Goal: Information Seeking & Learning: Understand process/instructions

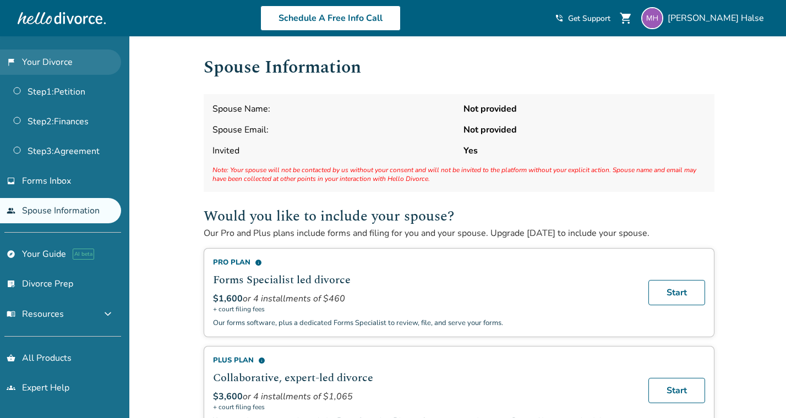
click at [55, 51] on link "flag_2 Your Divorce" at bounding box center [60, 62] width 121 height 25
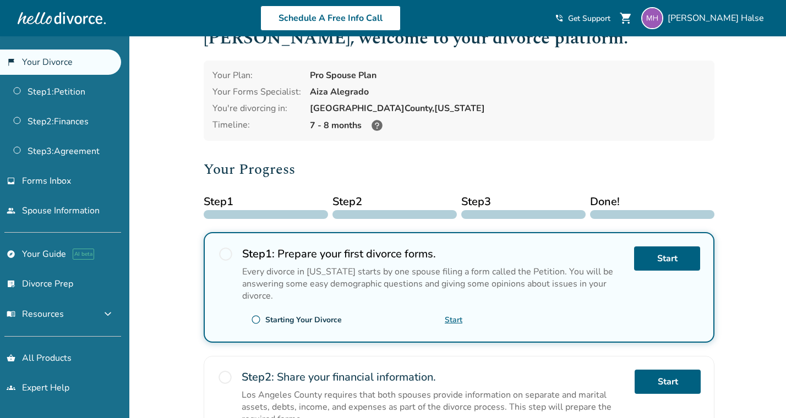
scroll to position [29, 0]
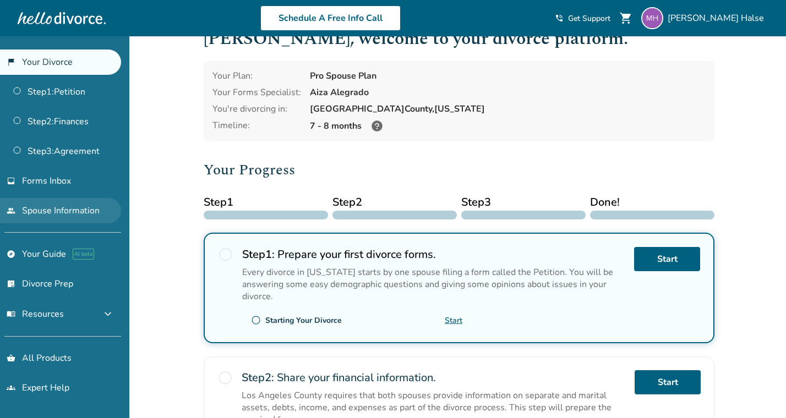
click at [55, 205] on link "people Spouse Information" at bounding box center [60, 210] width 121 height 25
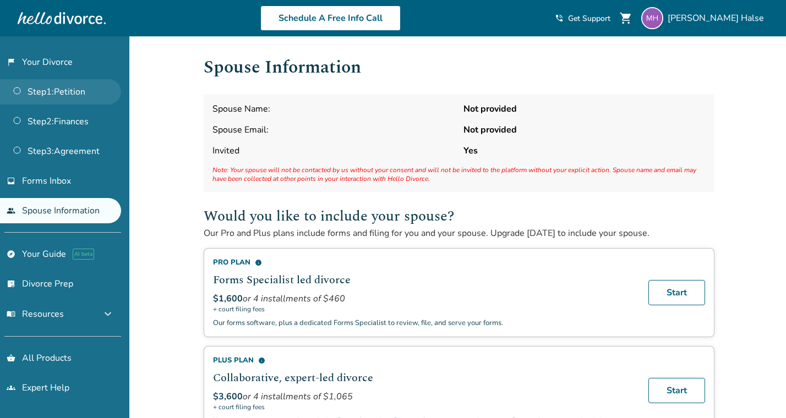
click at [91, 91] on link "Step 1 : Petition" at bounding box center [60, 91] width 121 height 25
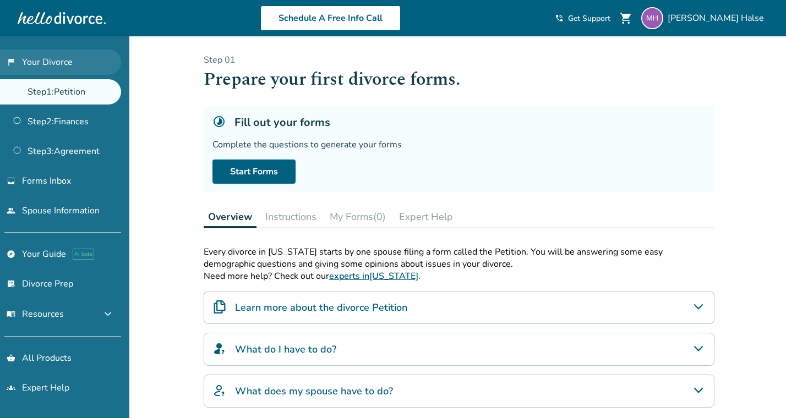
click at [72, 62] on link "flag_2 Your Divorce" at bounding box center [60, 62] width 121 height 25
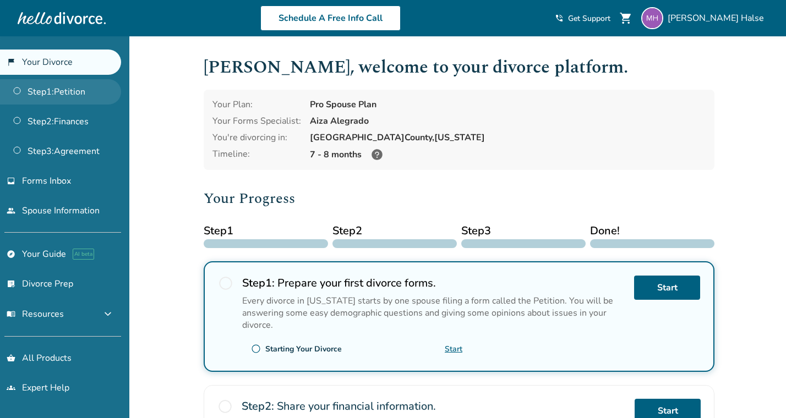
click at [73, 89] on link "Step 1 : Petition" at bounding box center [60, 91] width 121 height 25
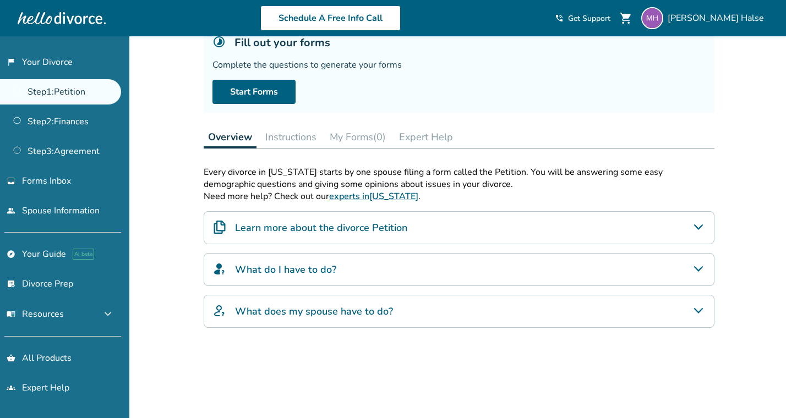
scroll to position [95, 0]
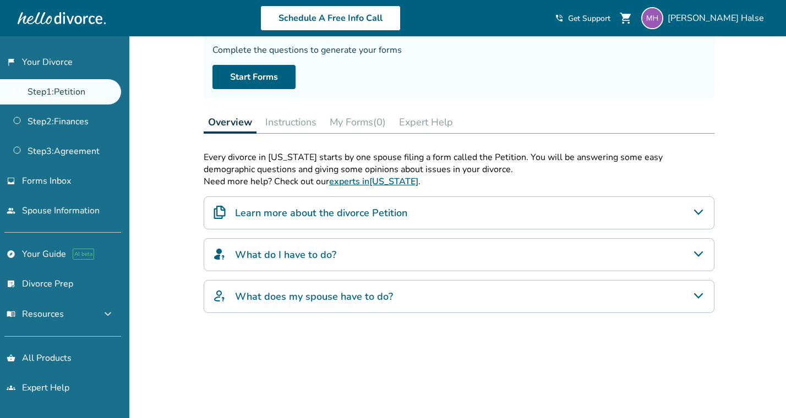
click at [292, 111] on button "Instructions" at bounding box center [291, 122] width 60 height 22
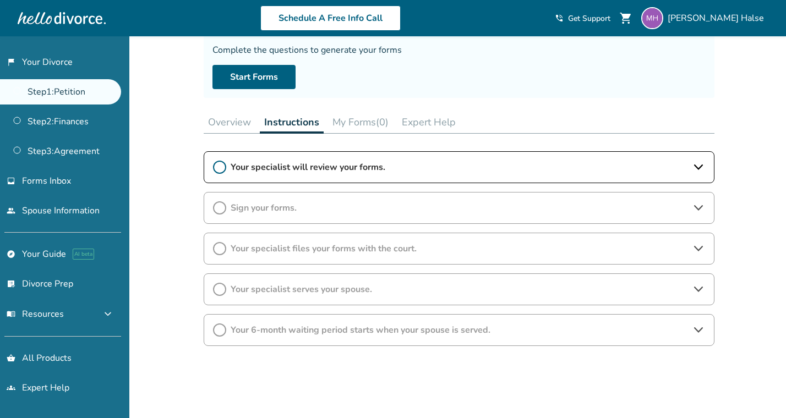
click at [224, 113] on button "Overview" at bounding box center [230, 122] width 52 height 22
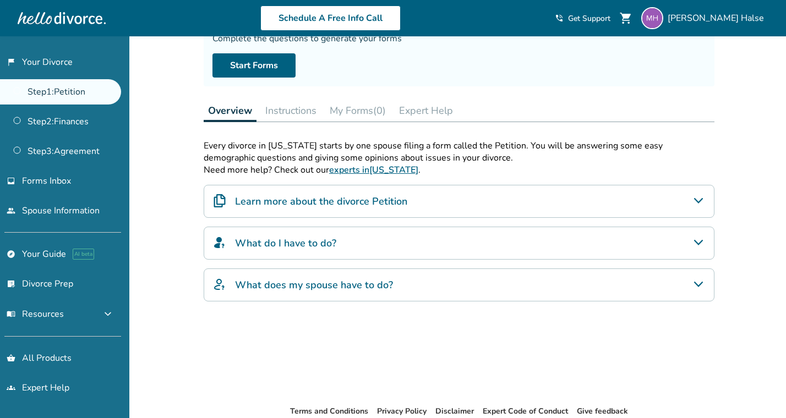
scroll to position [169, 0]
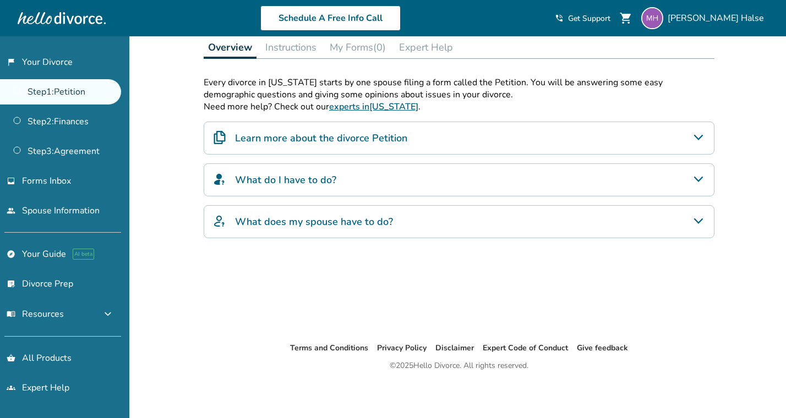
click at [330, 222] on h4 "What does my spouse have to do?" at bounding box center [314, 222] width 158 height 14
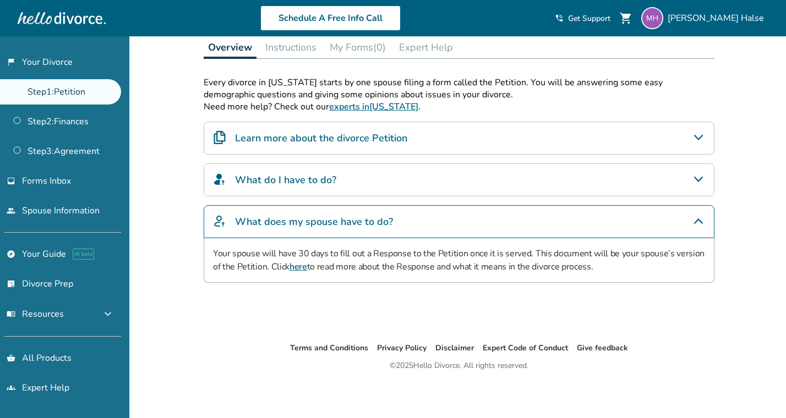
click at [393, 218] on div "What does my spouse have to do?" at bounding box center [459, 221] width 511 height 33
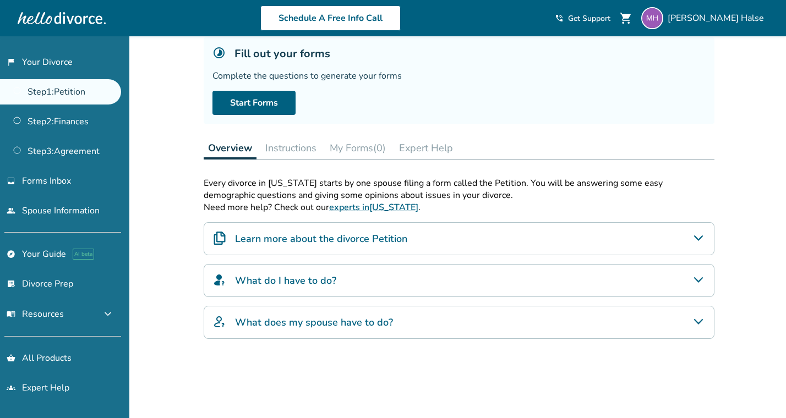
scroll to position [60, 0]
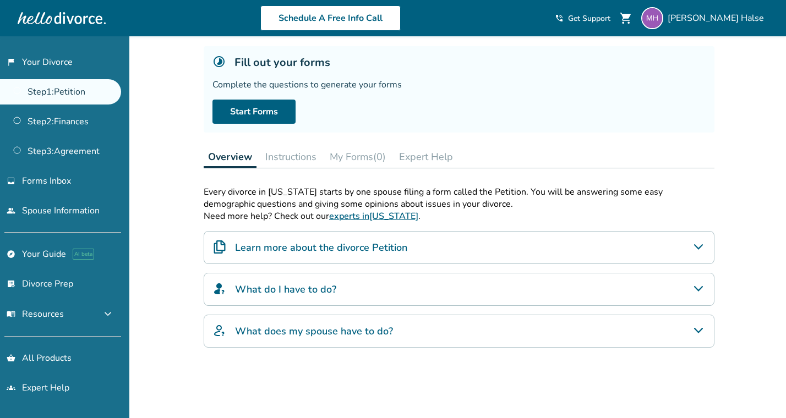
click at [333, 315] on div "What does my spouse have to do?" at bounding box center [459, 331] width 511 height 33
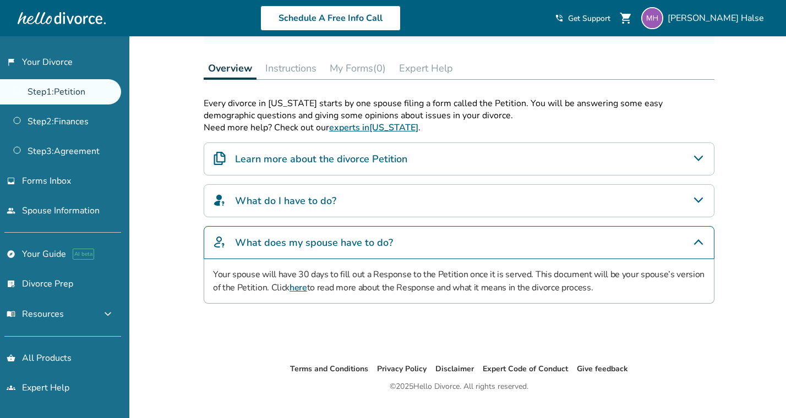
scroll to position [147, 0]
click at [690, 196] on div "What do I have to do?" at bounding box center [459, 201] width 511 height 33
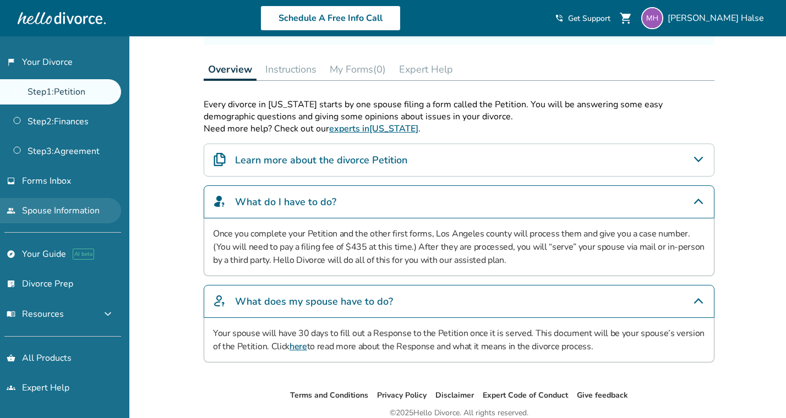
click at [57, 204] on link "people Spouse Information" at bounding box center [60, 210] width 121 height 25
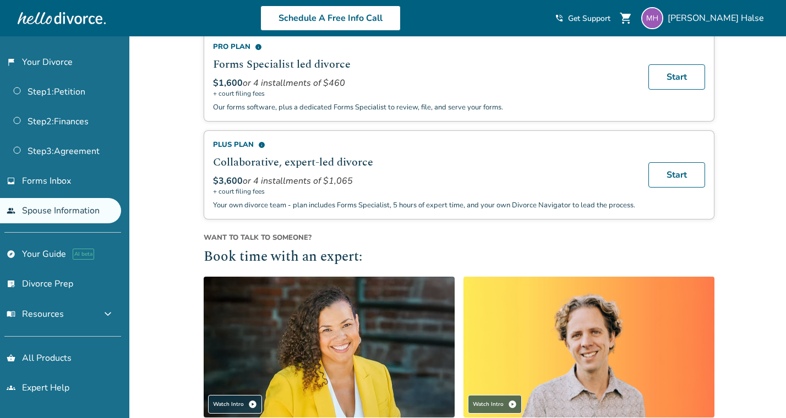
scroll to position [2, 0]
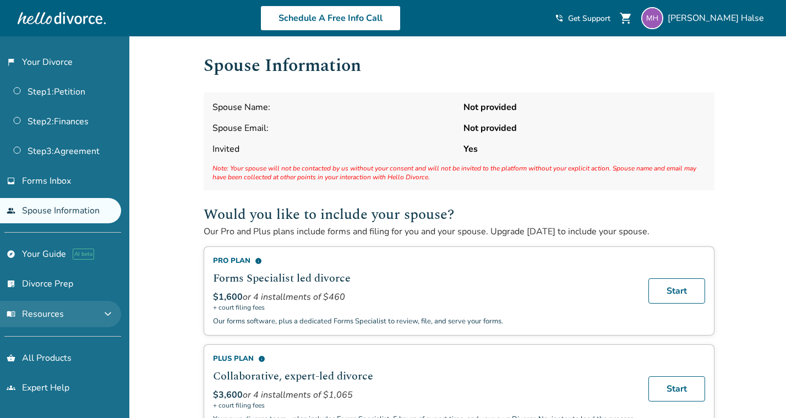
click at [64, 312] on button "menu_book Resources expand_more" at bounding box center [60, 314] width 121 height 26
click at [64, 312] on button "menu_book Resources expand_less" at bounding box center [60, 314] width 121 height 26
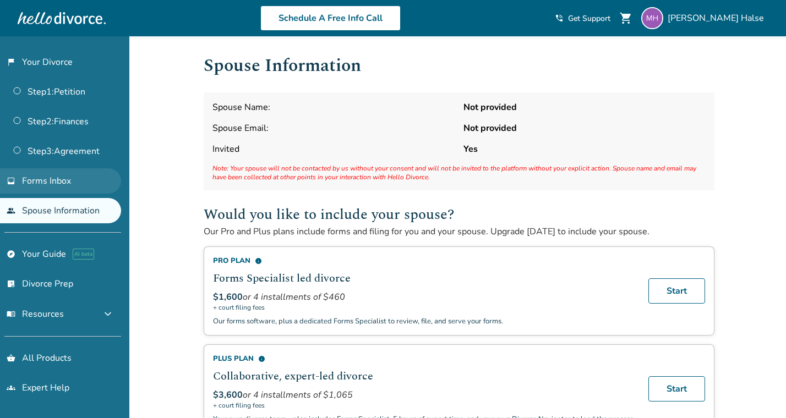
click at [74, 183] on link "inbox Forms Inbox" at bounding box center [60, 180] width 121 height 25
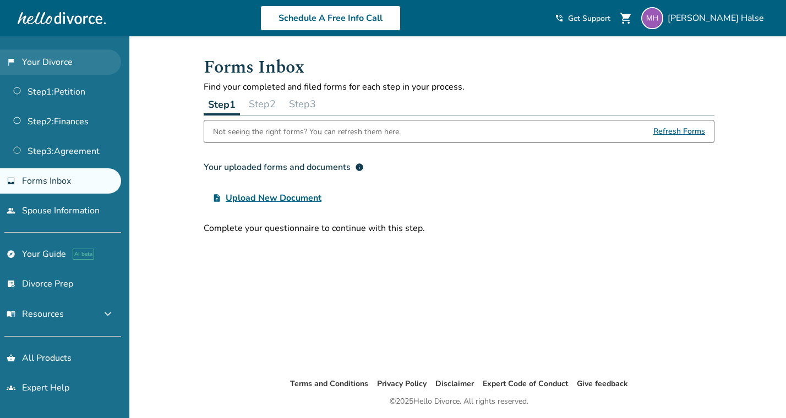
click at [77, 69] on link "flag_2 Your Divorce" at bounding box center [60, 62] width 121 height 25
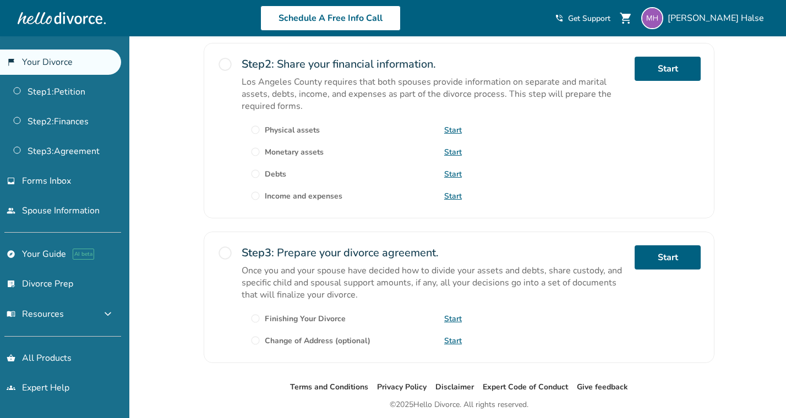
scroll to position [378, 0]
